Goal: Information Seeking & Learning: Learn about a topic

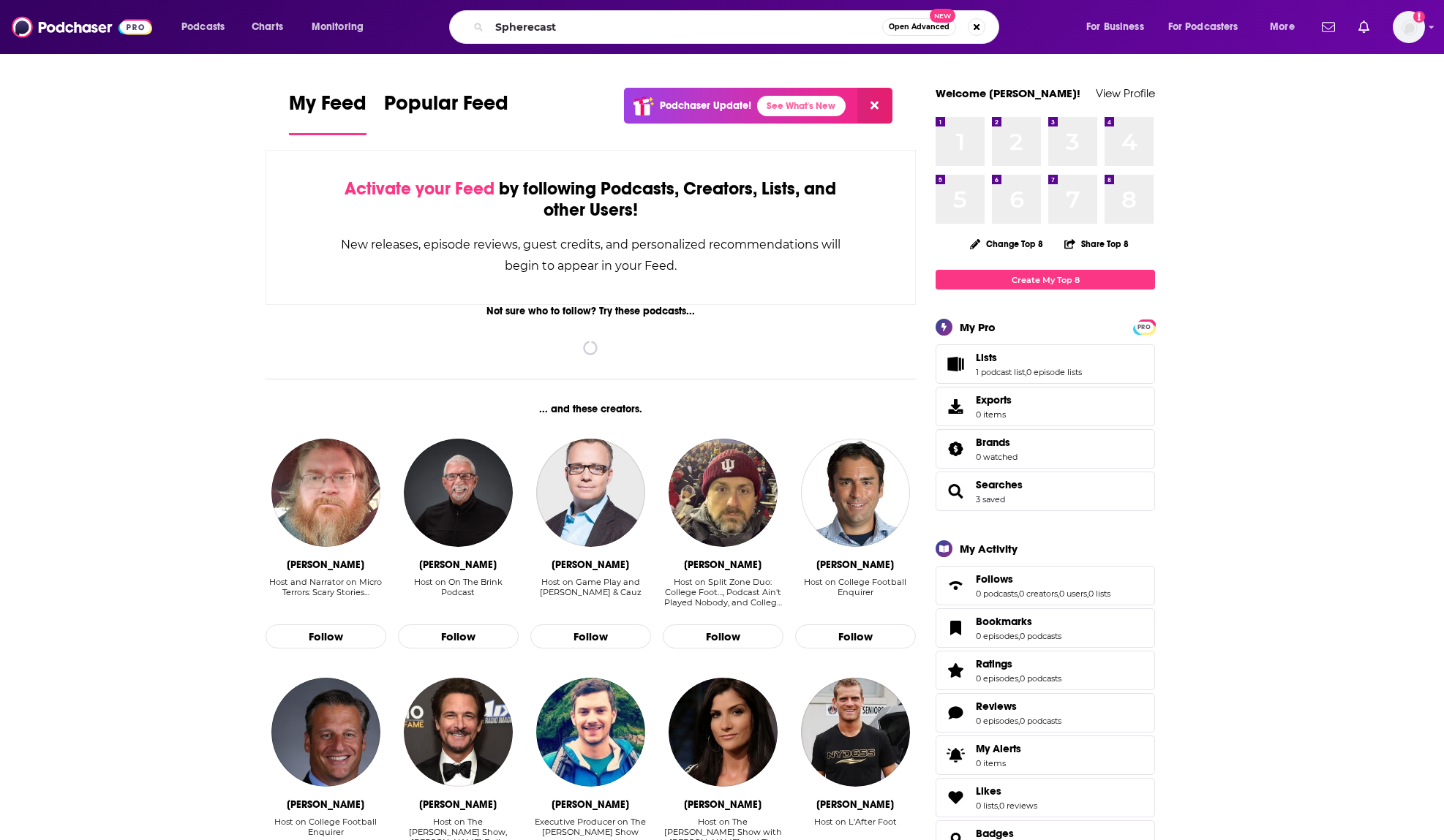
type input "Spherecast"
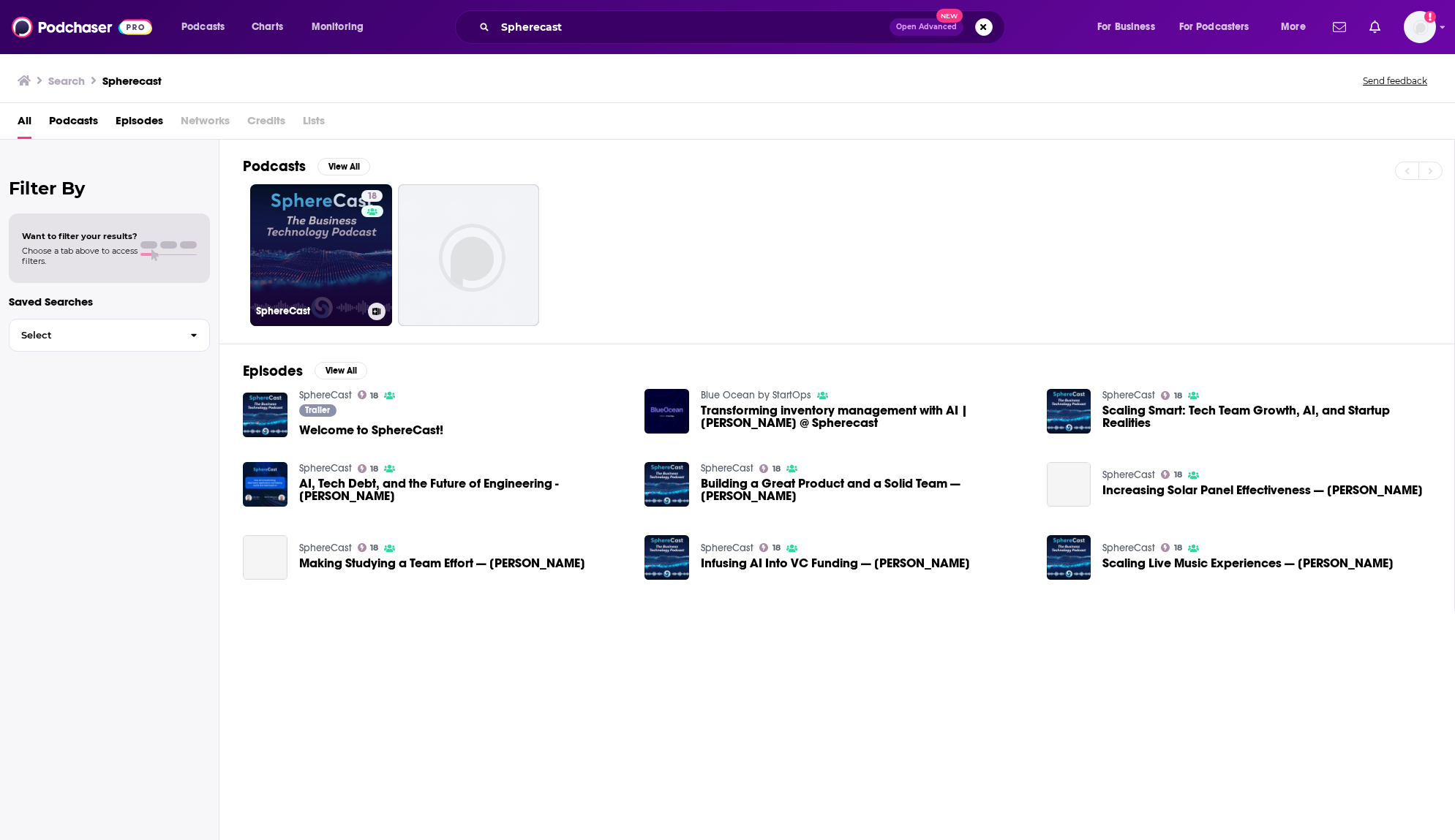
click at [329, 255] on link "18 SphereCast" at bounding box center [321, 255] width 142 height 142
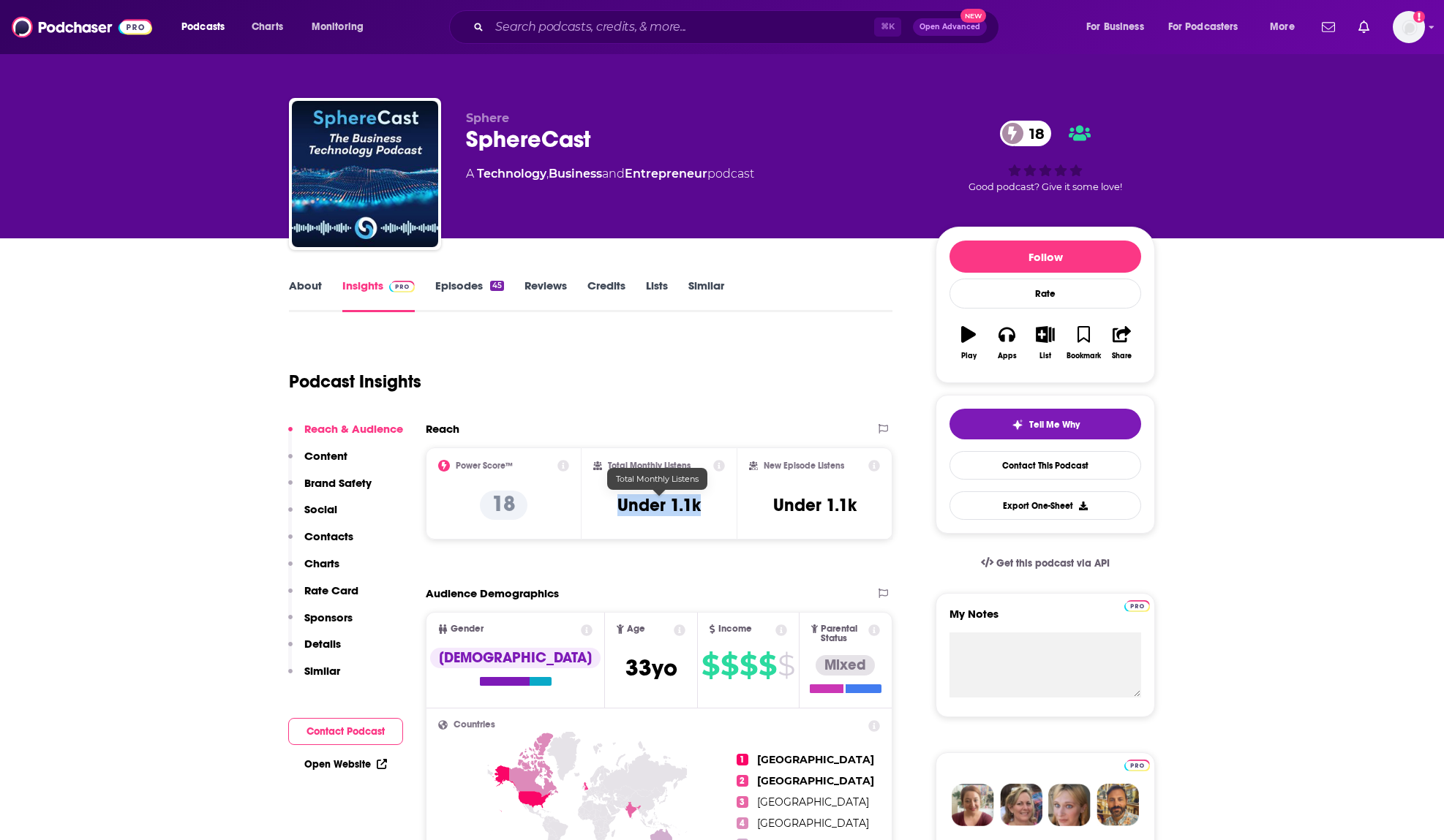
drag, startPoint x: 713, startPoint y: 503, endPoint x: 617, endPoint y: 499, distance: 96.1
click at [617, 499] on div "Total Monthly Listens Under 1.1k" at bounding box center [659, 494] width 132 height 68
copy h3 "Under 1.1k"
